Goal: Entertainment & Leisure: Consume media (video, audio)

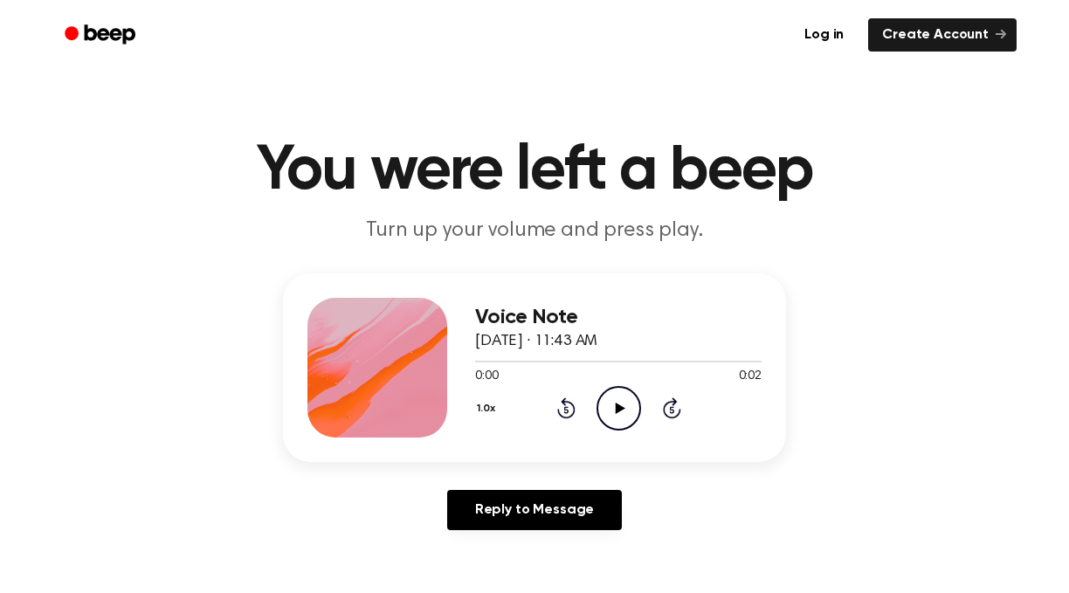
click at [606, 411] on icon "Play Audio" at bounding box center [619, 408] width 45 height 45
click at [613, 410] on icon "Play Audio" at bounding box center [619, 408] width 45 height 45
click at [614, 403] on icon "Play Audio" at bounding box center [619, 408] width 45 height 45
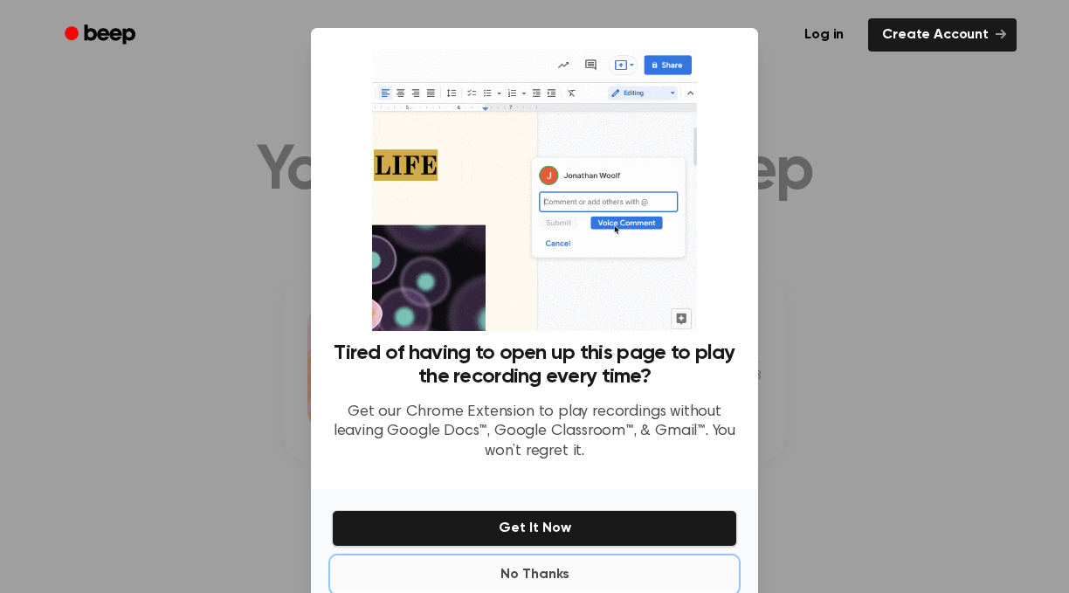
click at [541, 579] on button "No Thanks" at bounding box center [534, 574] width 405 height 35
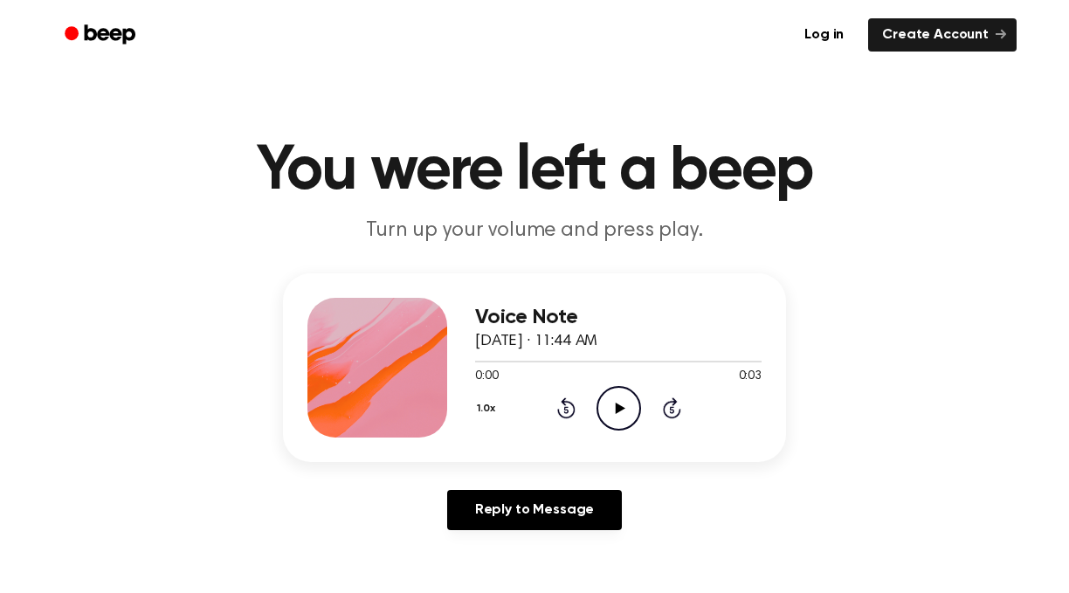
click at [618, 410] on icon at bounding box center [620, 408] width 10 height 11
click at [610, 405] on icon "Play Audio" at bounding box center [619, 408] width 45 height 45
click at [614, 411] on icon "Play Audio" at bounding box center [619, 408] width 45 height 45
click at [611, 411] on icon "Play Audio" at bounding box center [619, 408] width 45 height 45
click at [613, 412] on icon "Play Audio" at bounding box center [619, 408] width 45 height 45
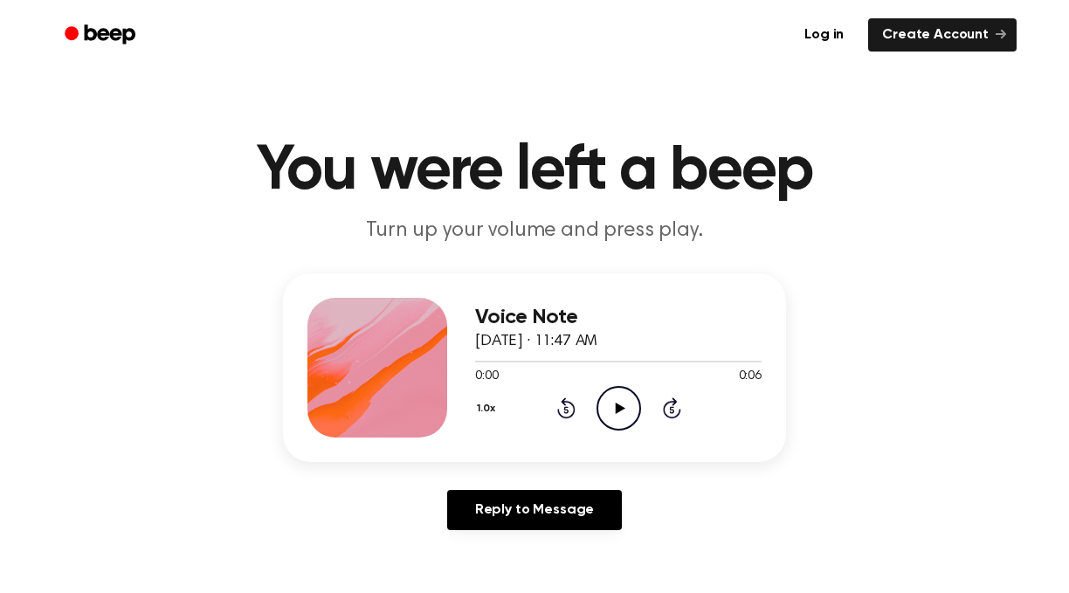
click at [617, 400] on icon "Play Audio" at bounding box center [619, 408] width 45 height 45
click at [616, 400] on icon "Play Audio" at bounding box center [619, 408] width 45 height 45
click at [605, 398] on icon "Play Audio" at bounding box center [619, 408] width 45 height 45
click at [607, 402] on icon "Play Audio" at bounding box center [619, 408] width 45 height 45
click at [600, 400] on icon "Play Audio" at bounding box center [619, 408] width 45 height 45
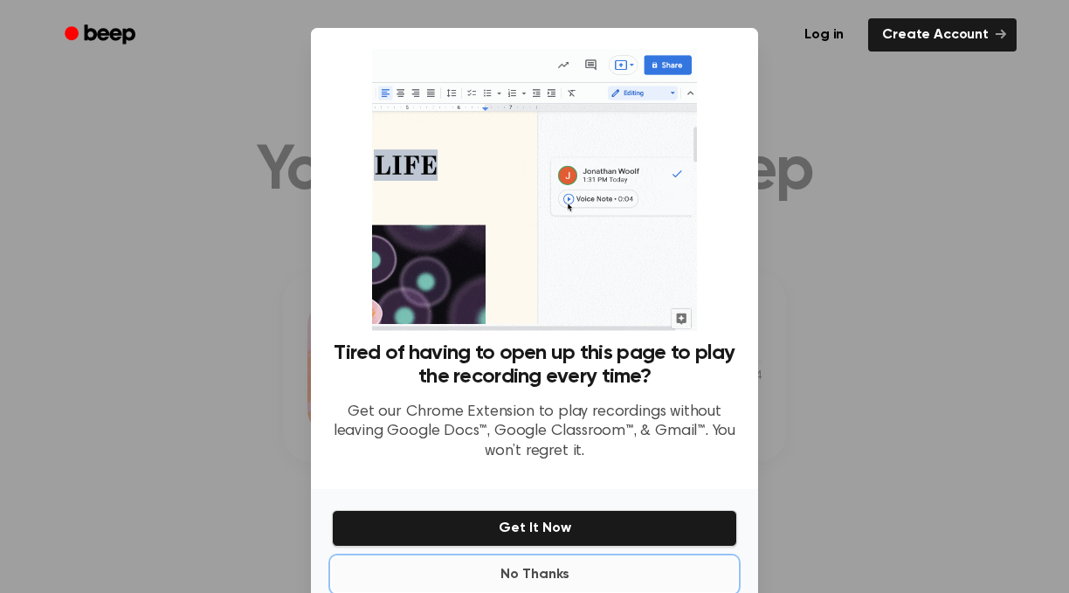
click at [517, 571] on button "No Thanks" at bounding box center [534, 574] width 405 height 35
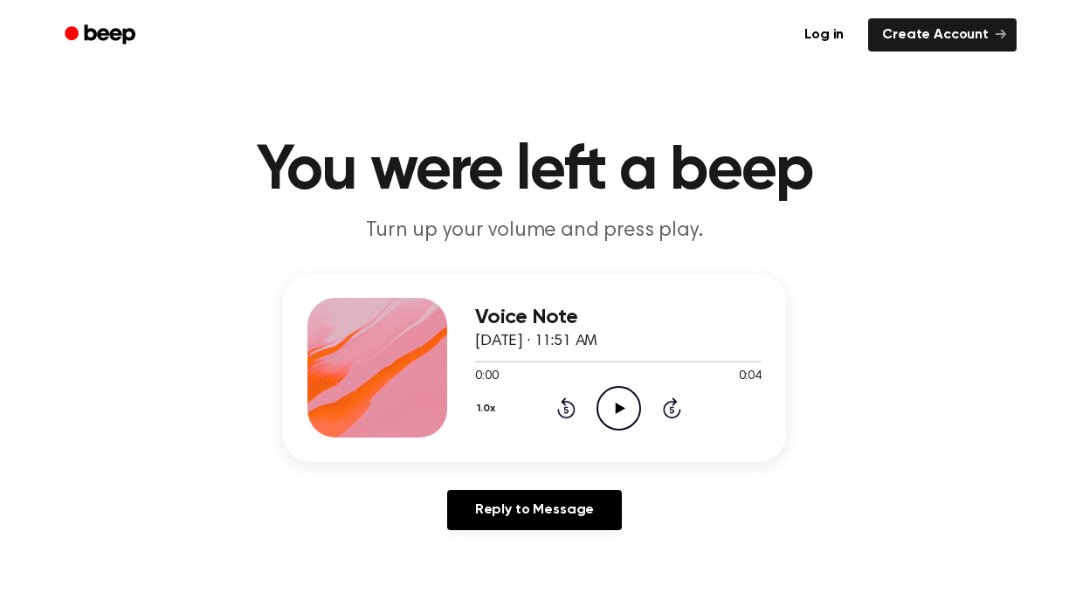
click at [611, 409] on icon "Play Audio" at bounding box center [619, 408] width 45 height 45
